Goal: Task Accomplishment & Management: Manage account settings

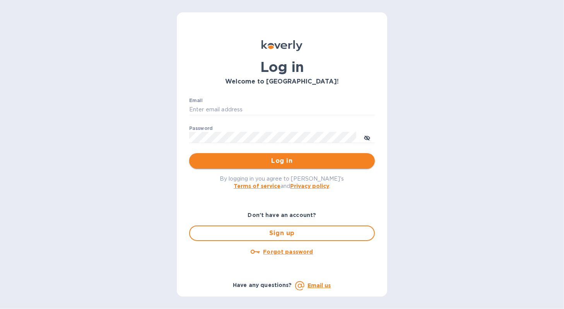
type input "[EMAIL_ADDRESS][DOMAIN_NAME]"
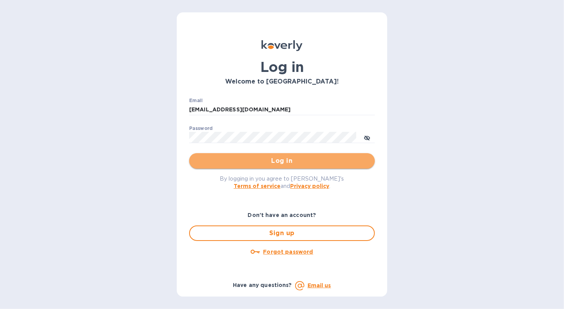
click at [230, 165] on span "Log in" at bounding box center [281, 160] width 173 height 9
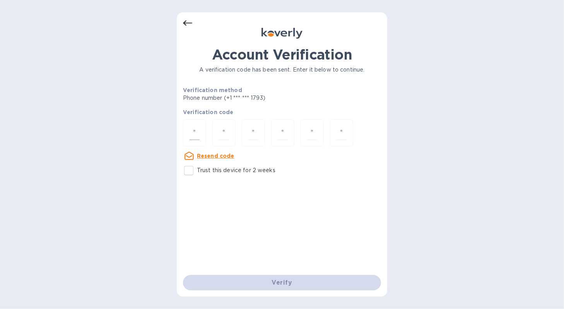
click at [205, 127] on div at bounding box center [194, 132] width 23 height 27
type input "6"
type input "4"
type input "3"
type input "7"
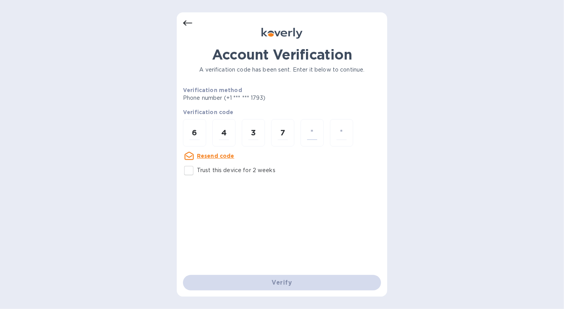
type input "1"
type input "9"
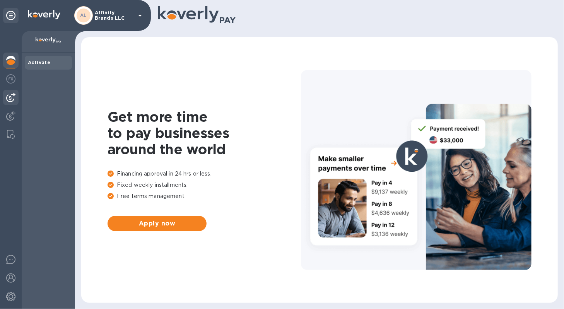
click at [15, 96] on div at bounding box center [10, 97] width 15 height 15
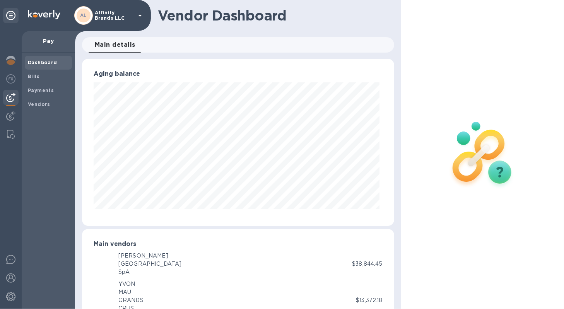
scroll to position [386766, 386624]
click at [36, 77] on b "Bills" at bounding box center [34, 77] width 12 height 6
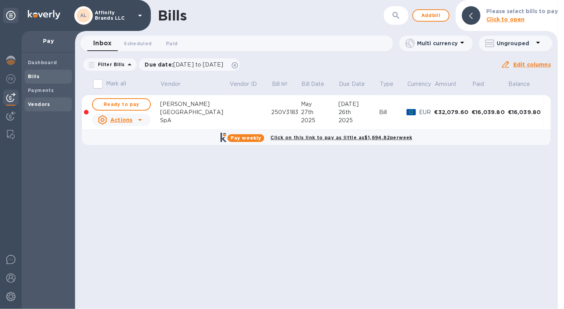
click at [36, 105] on b "Vendors" at bounding box center [39, 104] width 22 height 6
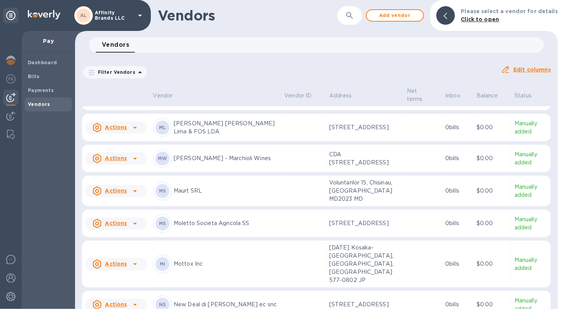
scroll to position [957, 0]
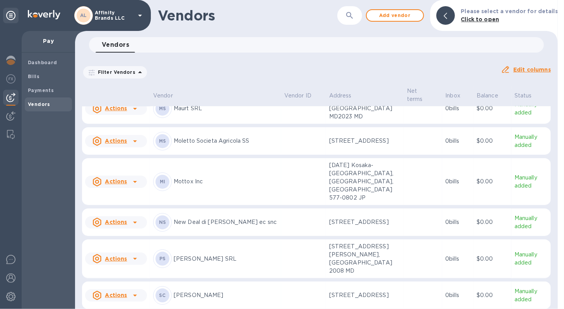
click at [182, 253] on div "PS Perren SRL" at bounding box center [215, 259] width 125 height 19
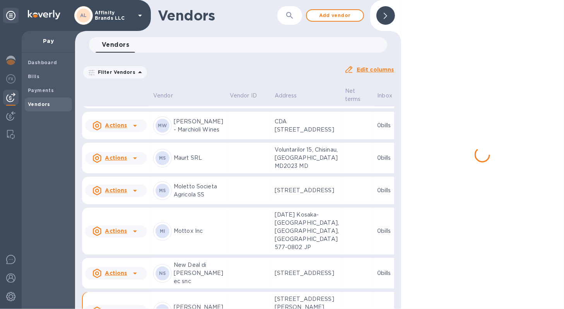
scroll to position [1050, 0]
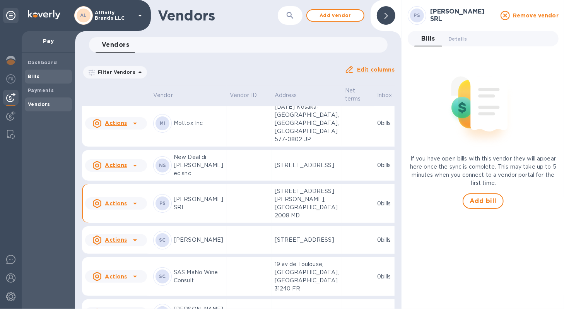
click at [38, 78] on b "Bills" at bounding box center [34, 77] width 12 height 6
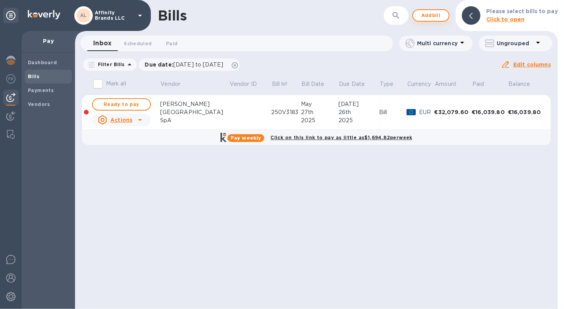
click at [440, 15] on span "Add bill" at bounding box center [430, 15] width 23 height 9
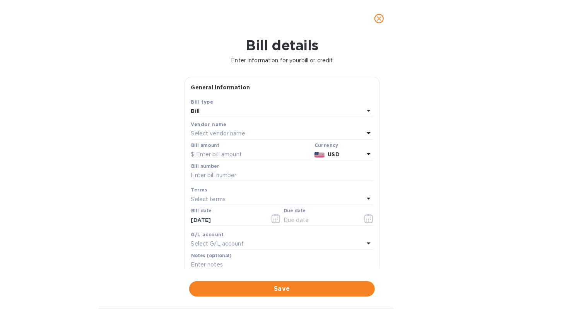
click at [364, 130] on icon at bounding box center [368, 132] width 9 height 9
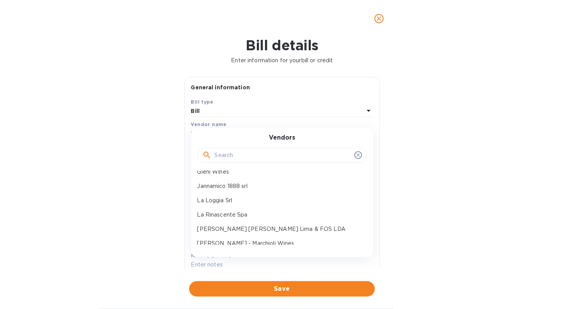
scroll to position [387, 0]
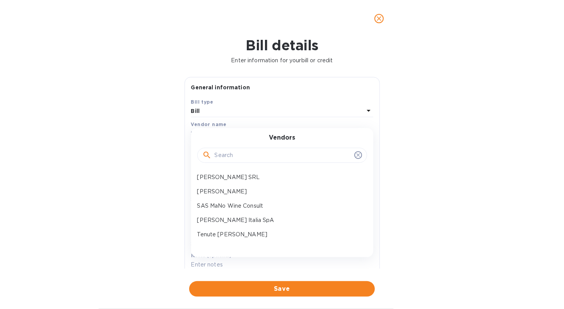
click at [269, 180] on p "[PERSON_NAME] SRL" at bounding box center [279, 177] width 164 height 8
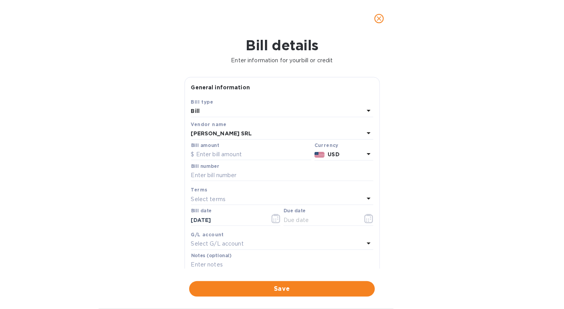
click at [367, 133] on icon at bounding box center [369, 133] width 4 height 2
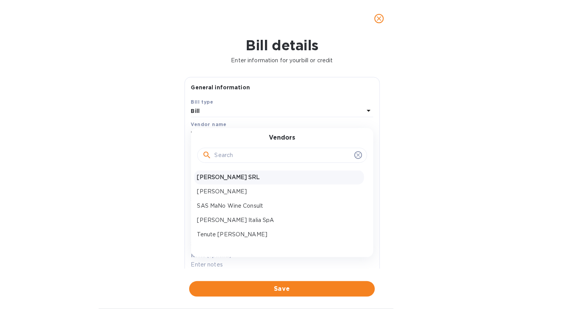
scroll to position [348, 0]
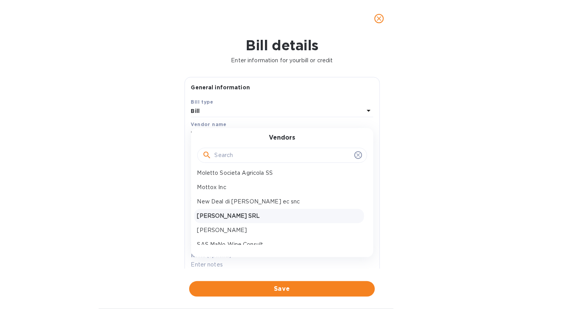
click at [290, 215] on p "[PERSON_NAME] SRL" at bounding box center [279, 216] width 164 height 8
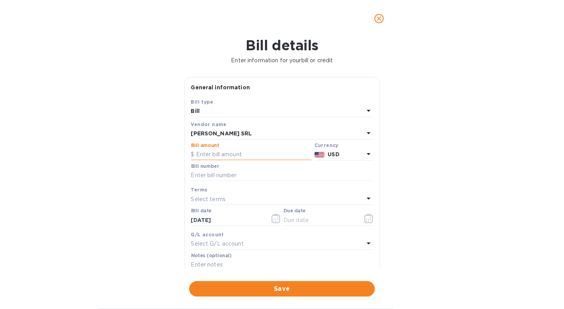
click at [233, 155] on input "text" at bounding box center [251, 155] width 120 height 12
type input "37,255.68"
click at [364, 152] on icon at bounding box center [368, 153] width 9 height 9
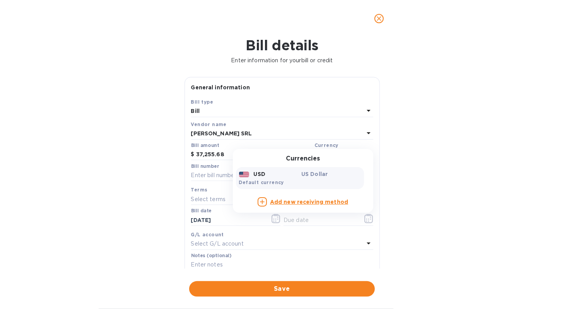
click at [294, 181] on div "USD US Dollar Default currency" at bounding box center [300, 178] width 128 height 22
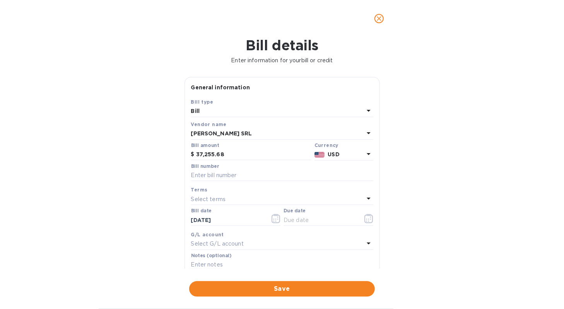
click at [364, 159] on icon at bounding box center [368, 153] width 9 height 9
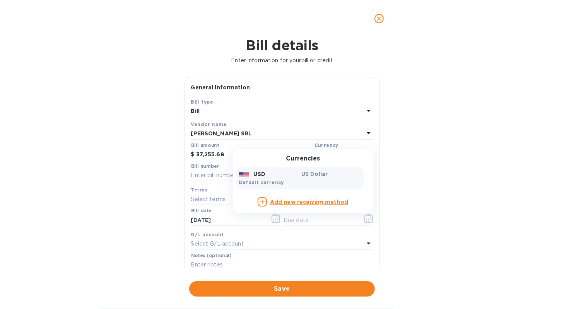
click at [327, 202] on b "Add new receiving method" at bounding box center [309, 202] width 78 height 6
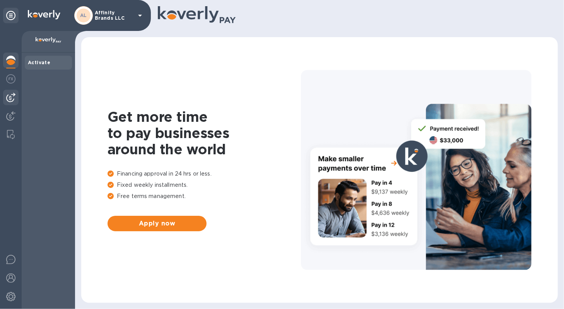
click at [7, 103] on div at bounding box center [10, 97] width 15 height 15
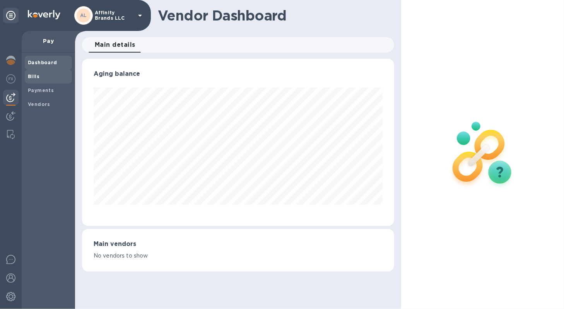
scroll to position [167, 312]
click at [39, 79] on span "Bills" at bounding box center [48, 77] width 41 height 8
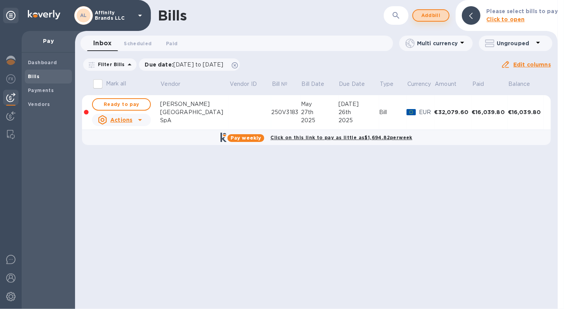
click at [419, 18] on button "Add bill" at bounding box center [430, 15] width 37 height 12
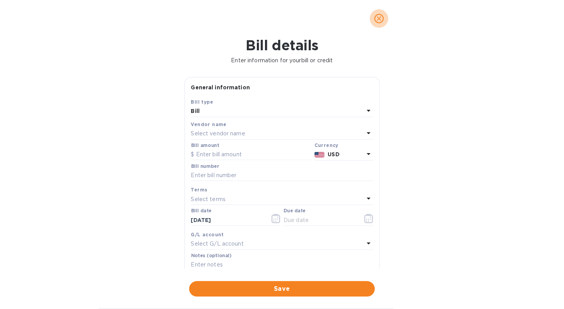
click at [377, 22] on icon "close" at bounding box center [379, 19] width 8 height 8
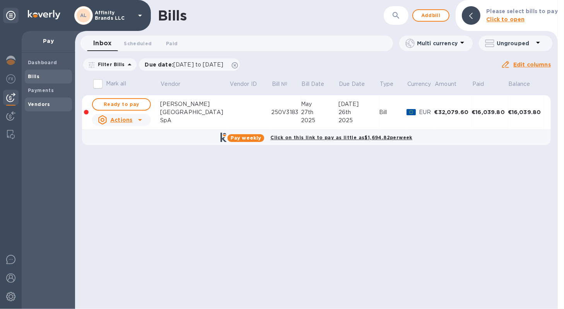
click at [46, 108] on span "Vendors" at bounding box center [39, 105] width 22 height 8
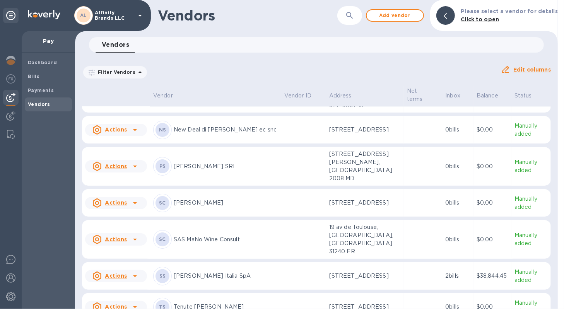
scroll to position [1127, 0]
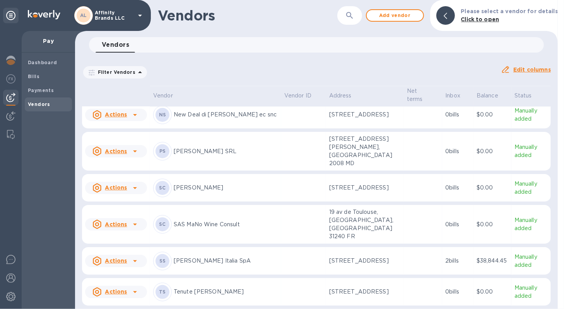
click at [195, 147] on p "[PERSON_NAME] SRL" at bounding box center [226, 151] width 104 height 8
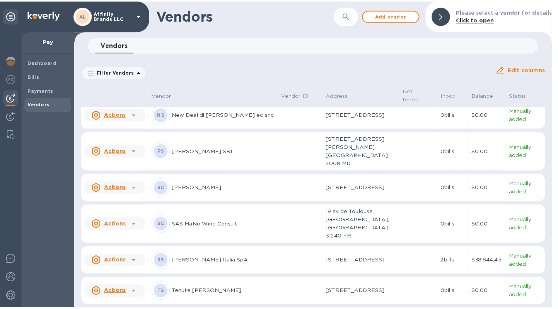
scroll to position [1228, 0]
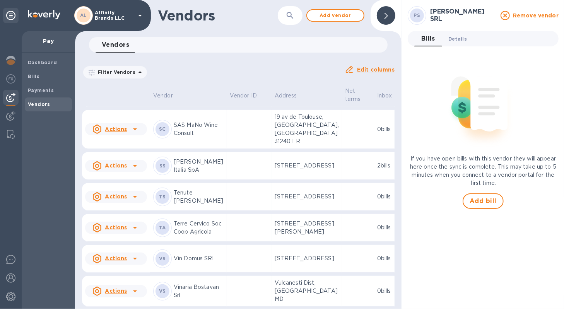
click at [460, 42] on span "Details 0" at bounding box center [457, 39] width 19 height 8
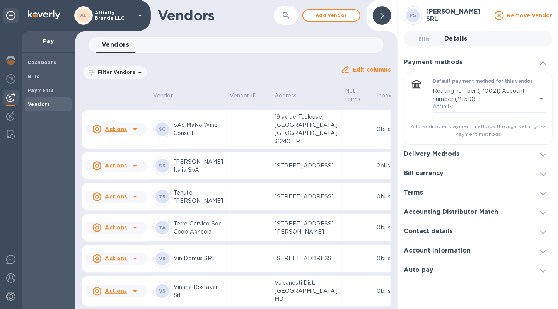
click at [542, 154] on icon at bounding box center [544, 154] width 6 height 3
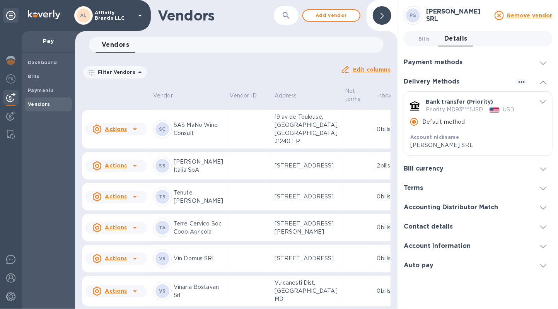
click at [546, 102] on icon "default-method" at bounding box center [543, 101] width 6 height 3
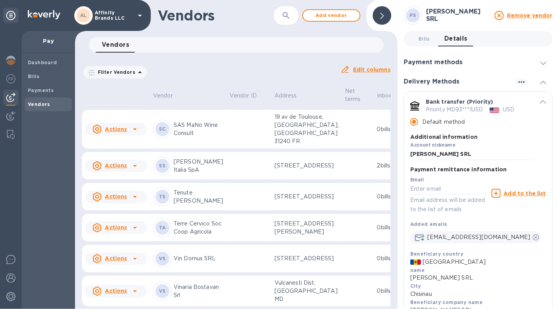
click at [546, 102] on div "Bank transfer (Priority) Priority MD93***1USD USD Default method Additional inf…" at bounding box center [478, 130] width 148 height 76
click at [536, 104] on div "default-method" at bounding box center [540, 101] width 11 height 7
click at [519, 82] on icon "button" at bounding box center [522, 82] width 6 height 2
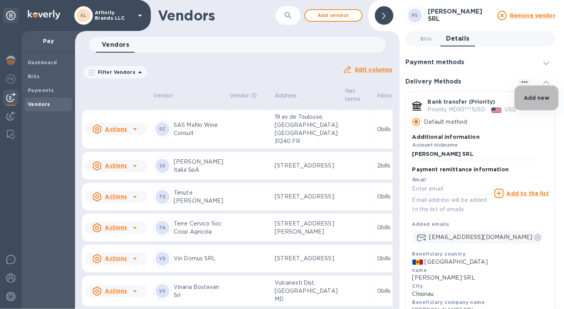
click at [526, 97] on p "Add new" at bounding box center [537, 98] width 26 height 8
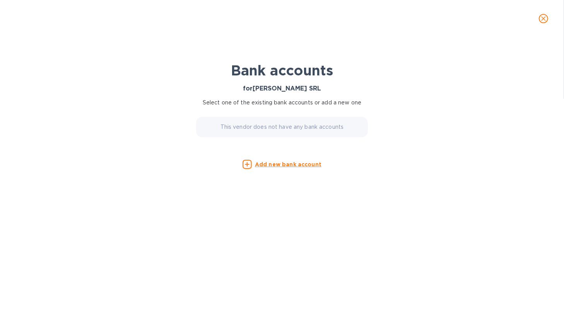
click at [540, 20] on icon "close" at bounding box center [544, 19] width 8 height 8
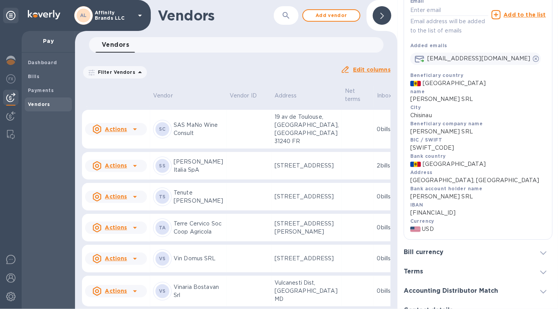
scroll to position [154, 0]
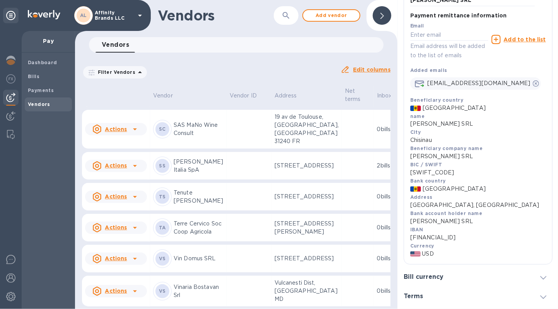
click at [522, 258] on p "USD" at bounding box center [479, 254] width 136 height 8
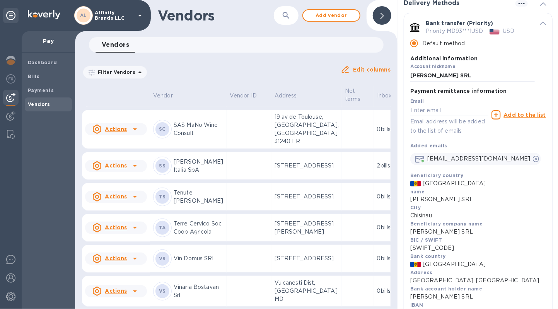
scroll to position [77, 0]
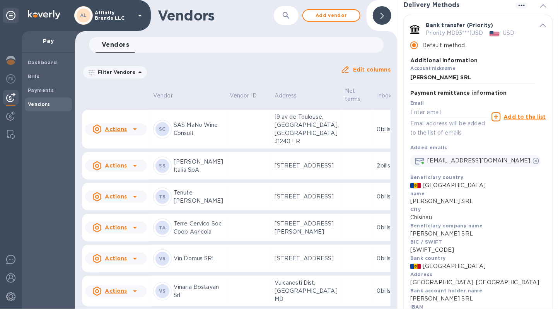
click at [540, 24] on icon "default-method" at bounding box center [543, 25] width 6 height 3
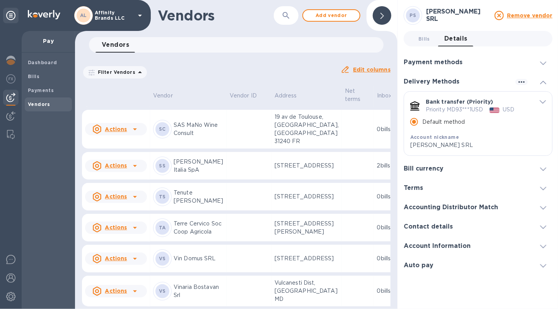
scroll to position [0, 0]
click at [539, 172] on div at bounding box center [543, 169] width 19 height 8
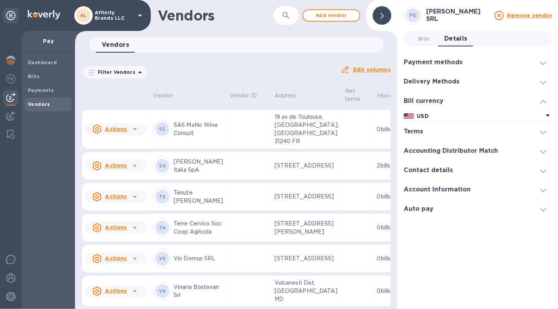
click at [544, 106] on div "Bill currency" at bounding box center [478, 100] width 149 height 19
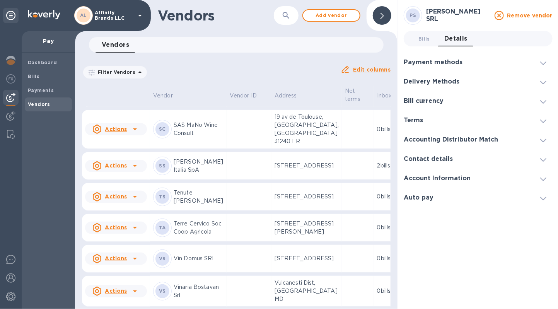
click at [544, 106] on div "Bill currency" at bounding box center [478, 100] width 149 height 19
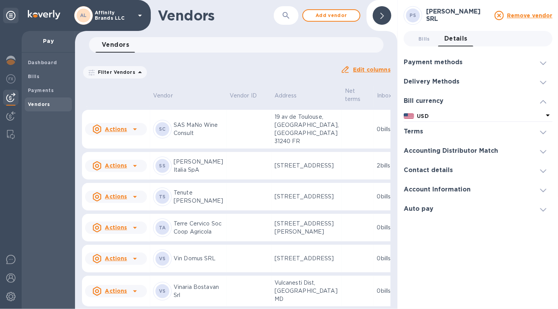
click at [548, 117] on icon at bounding box center [548, 115] width 9 height 9
click at [524, 115] on p "USD" at bounding box center [481, 116] width 126 height 8
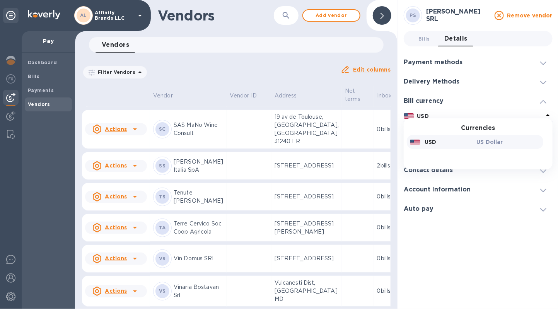
click at [524, 115] on p "USD" at bounding box center [481, 116] width 126 height 8
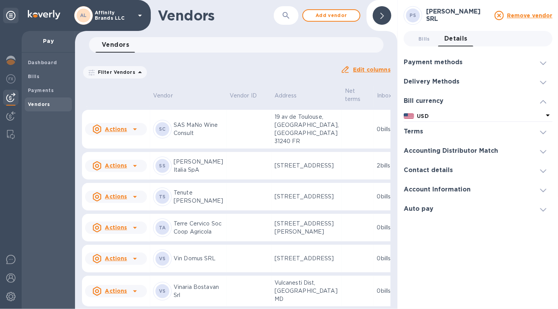
click at [549, 111] on icon at bounding box center [548, 115] width 9 height 9
click at [540, 65] on div at bounding box center [543, 62] width 19 height 8
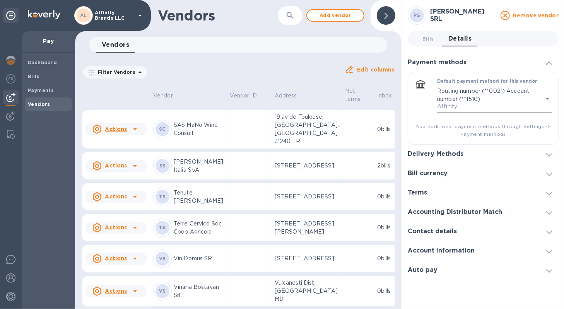
click at [542, 99] on body "AL Affinity Brands LLC Pay Dashboard Bills Payments Vendors Vendors ​ Add vendo…" at bounding box center [282, 154] width 564 height 309
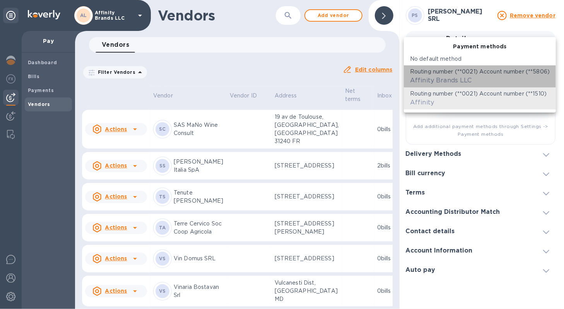
click at [513, 79] on div "Routing number (**0021) Account number (**5806) Affinity Brands LLC" at bounding box center [480, 76] width 140 height 17
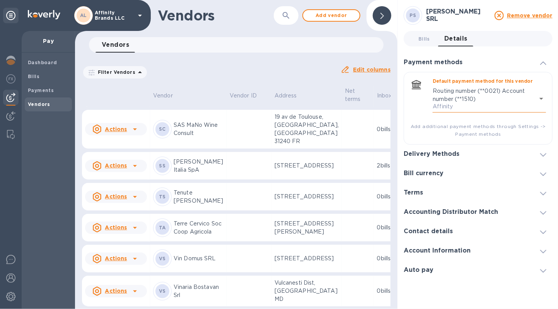
type input "621307485009998346582938952400016"
click at [546, 155] on icon at bounding box center [544, 154] width 6 height 3
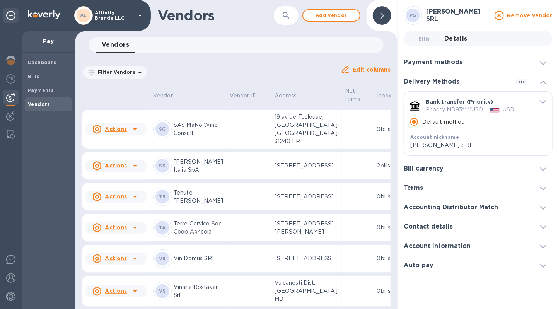
click at [546, 155] on div "Bank transfer (Priority) Priority MD93***1USD USD Default method Account nickna…" at bounding box center [478, 124] width 148 height 64
click at [545, 169] on icon at bounding box center [544, 169] width 6 height 3
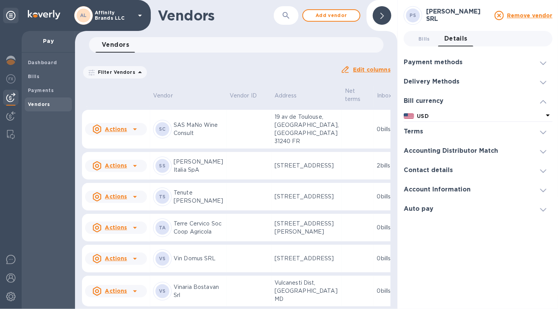
click at [542, 169] on span at bounding box center [544, 170] width 6 height 7
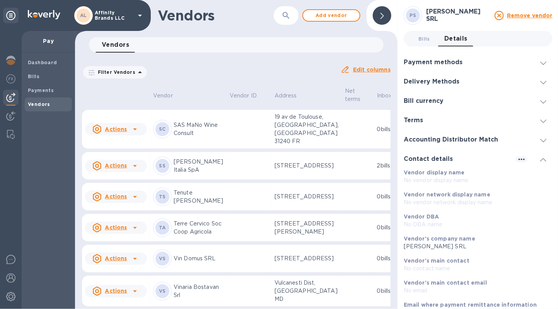
click at [541, 163] on span at bounding box center [544, 159] width 6 height 7
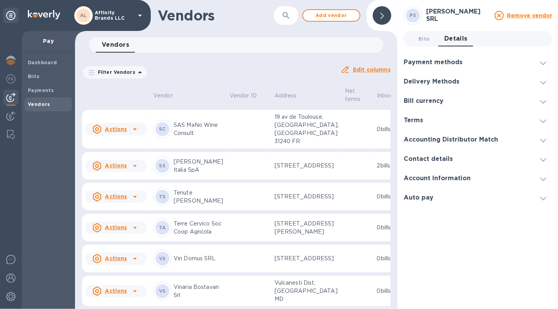
click at [543, 179] on icon at bounding box center [544, 179] width 6 height 3
click at [545, 196] on span at bounding box center [544, 197] width 6 height 7
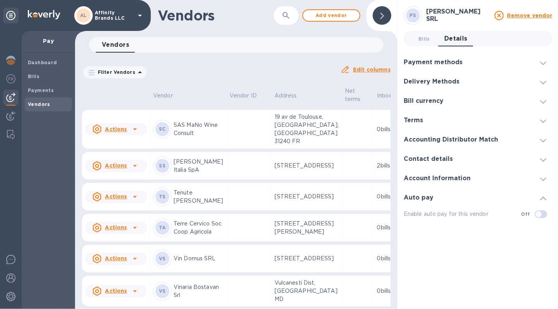
click at [545, 196] on span at bounding box center [544, 197] width 6 height 7
click at [543, 159] on icon at bounding box center [544, 159] width 6 height 3
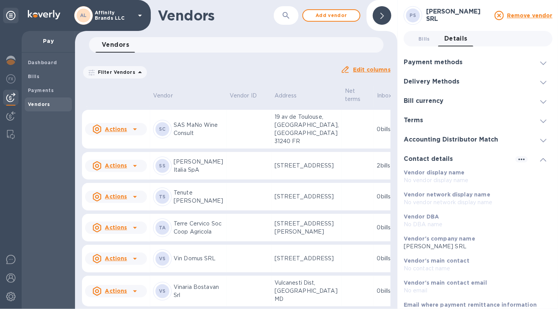
click at [543, 159] on icon at bounding box center [544, 159] width 6 height 3
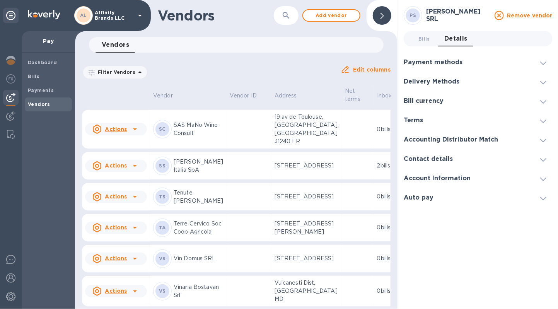
click at [542, 103] on icon at bounding box center [544, 101] width 6 height 3
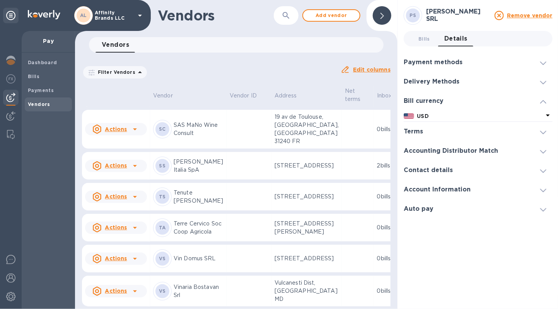
click at [413, 118] on img at bounding box center [409, 115] width 10 height 5
drag, startPoint x: 413, startPoint y: 118, endPoint x: 508, endPoint y: 104, distance: 95.8
click at [508, 104] on div "Bill currency" at bounding box center [478, 100] width 149 height 19
